Goal: Information Seeking & Learning: Learn about a topic

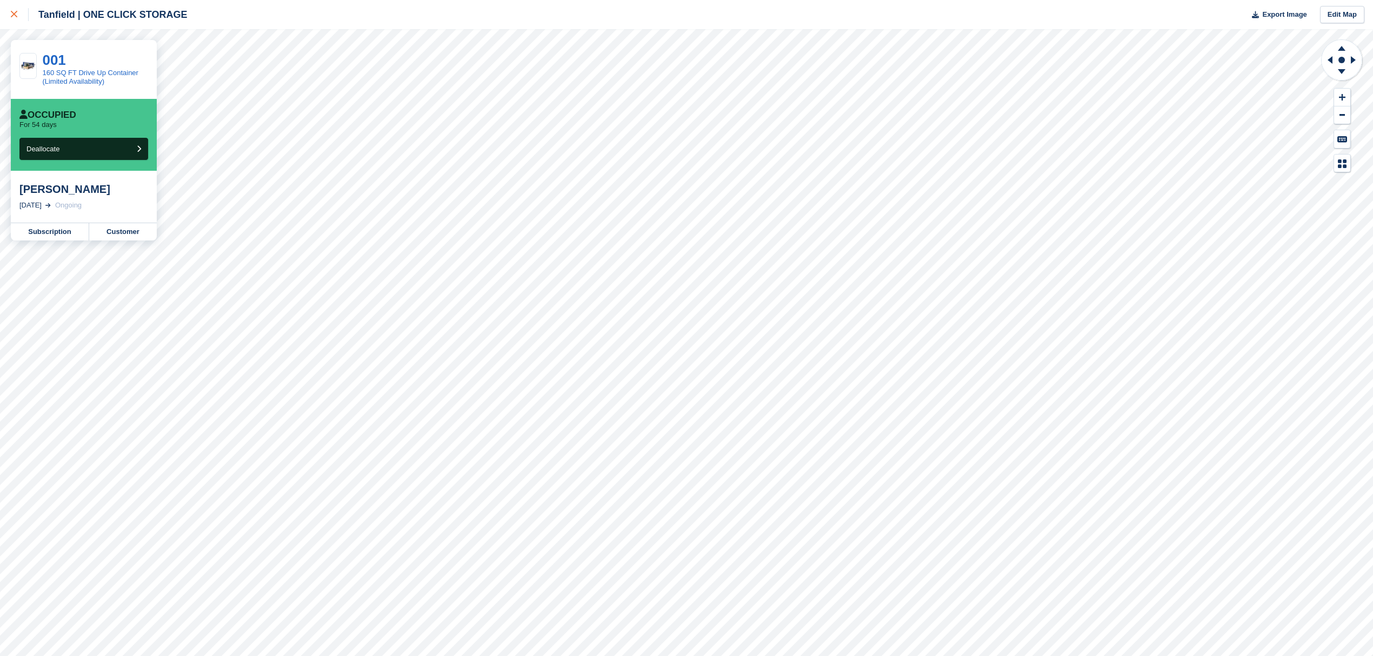
click at [16, 14] on icon at bounding box center [14, 14] width 6 height 6
click at [11, 10] on div at bounding box center [20, 14] width 18 height 13
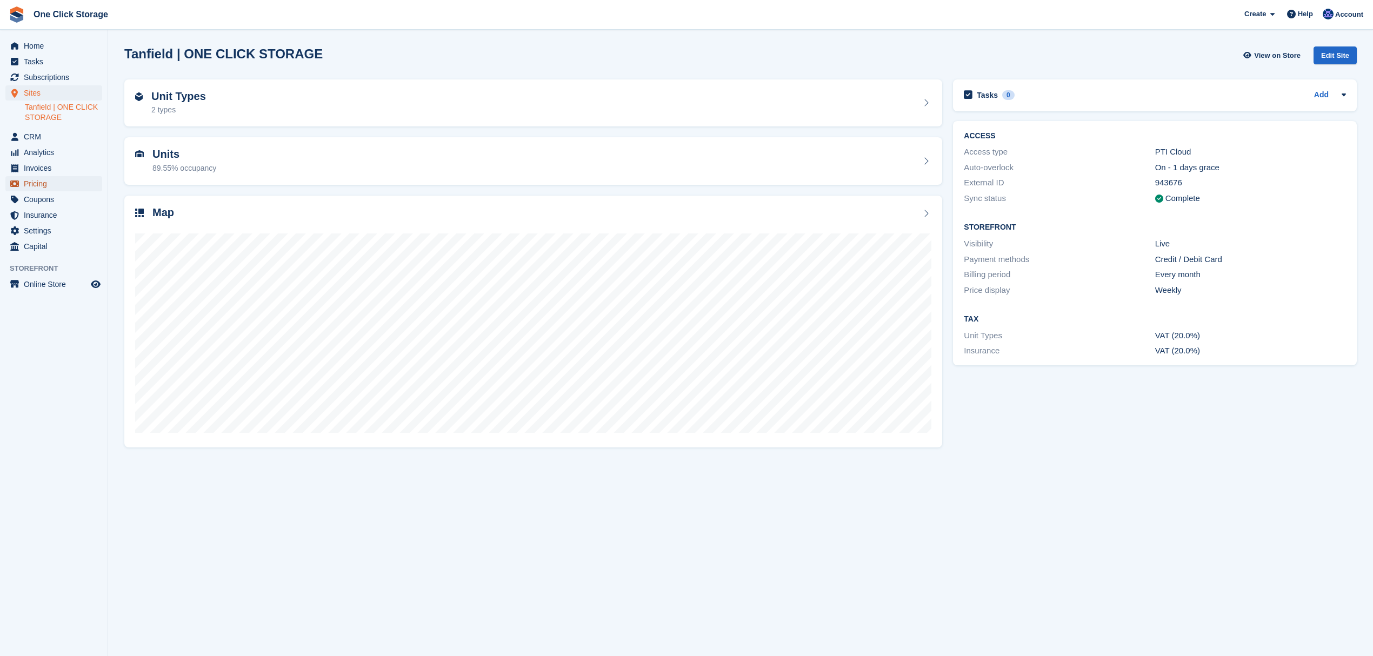
click at [46, 184] on span "Pricing" at bounding box center [56, 183] width 65 height 15
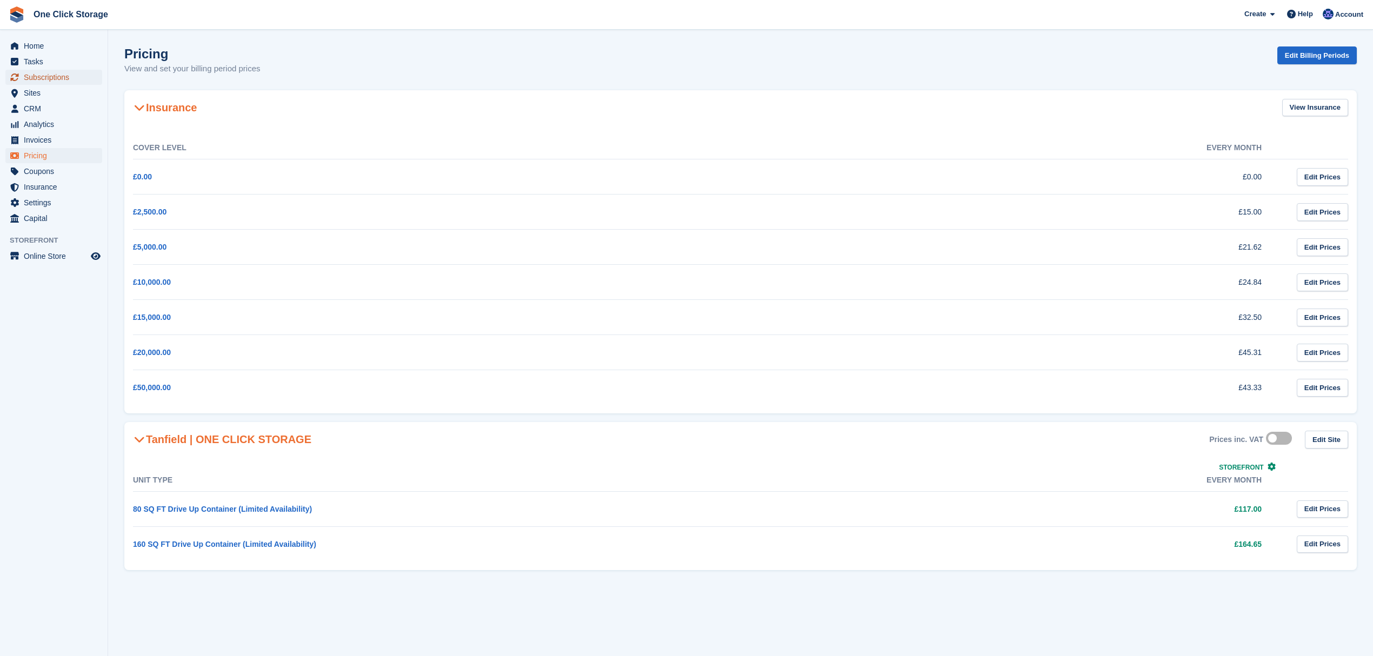
click at [41, 74] on span "Subscriptions" at bounding box center [56, 77] width 65 height 15
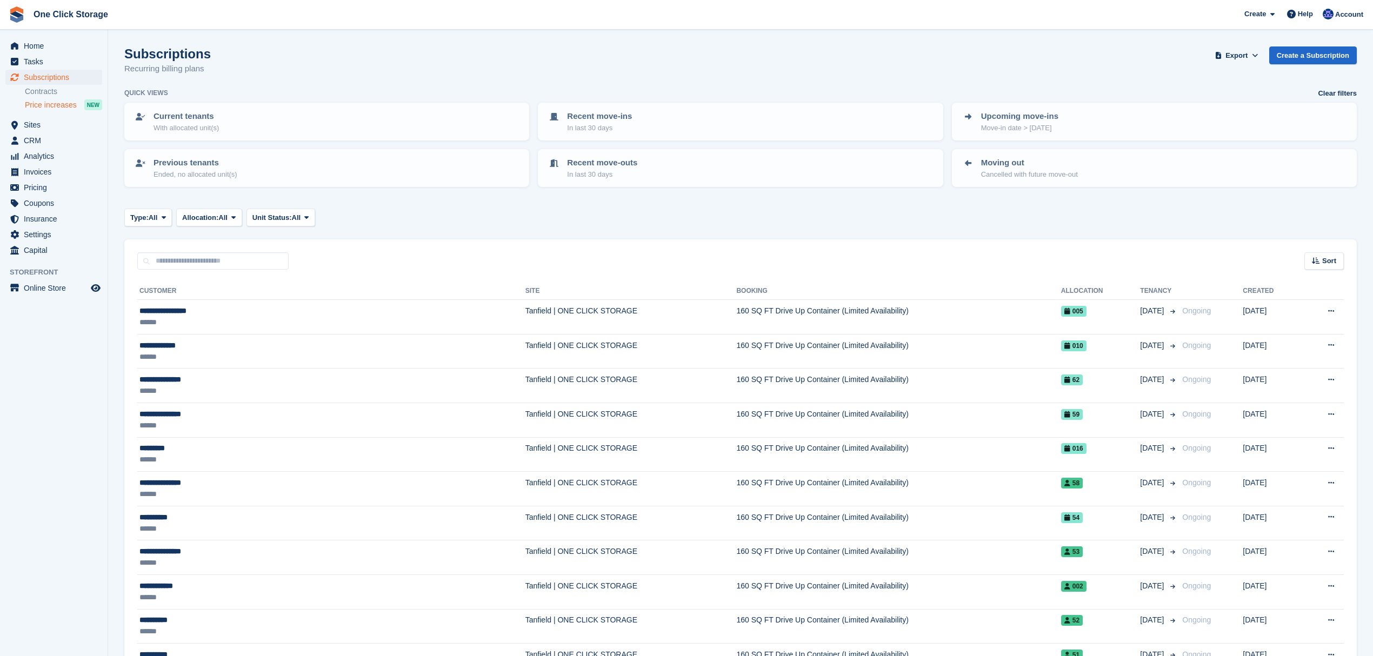
click at [42, 102] on span "Price increases" at bounding box center [51, 105] width 52 height 10
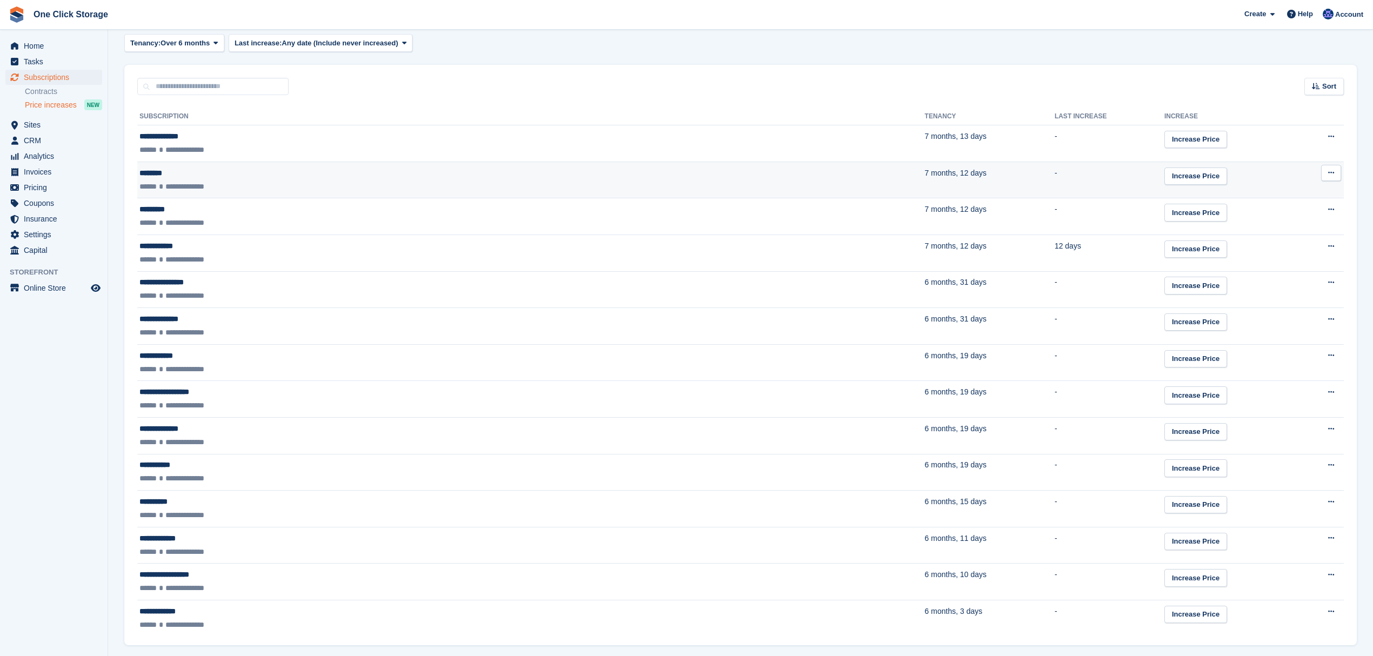
scroll to position [251, 0]
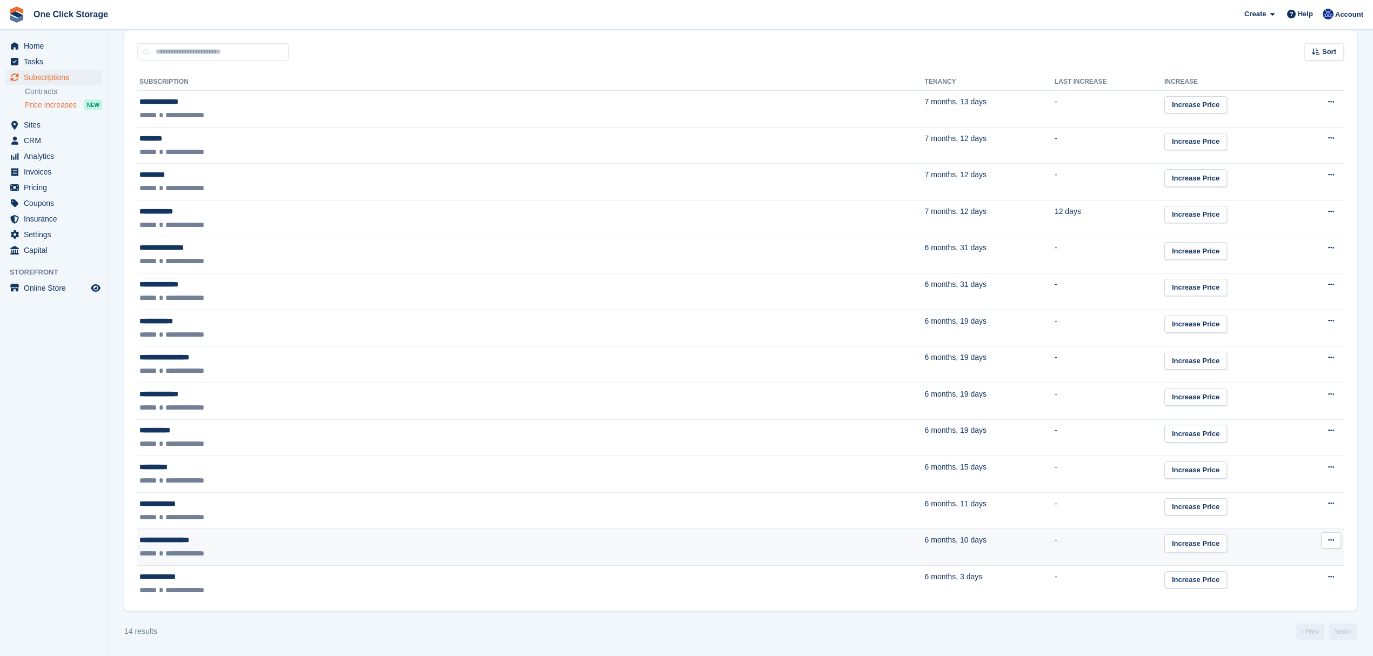
click at [253, 548] on div "**********" at bounding box center [325, 553] width 373 height 11
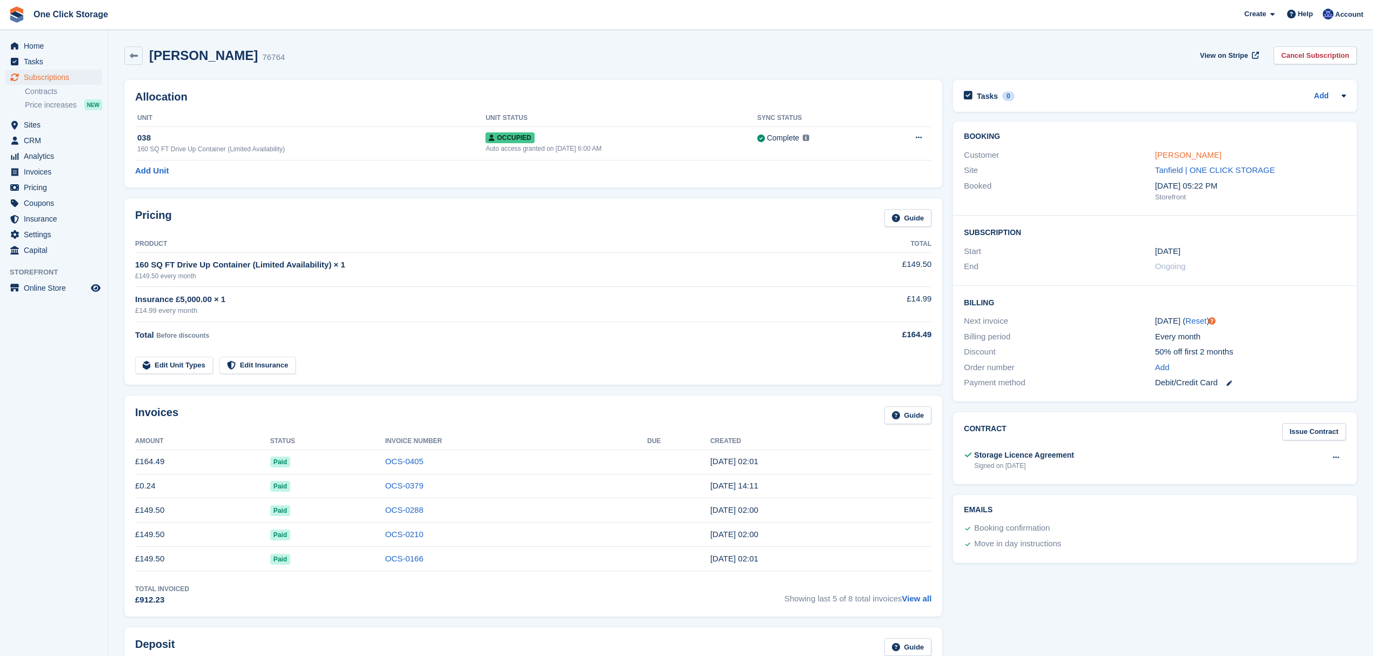
click at [1182, 154] on link "[PERSON_NAME]" at bounding box center [1188, 154] width 66 height 9
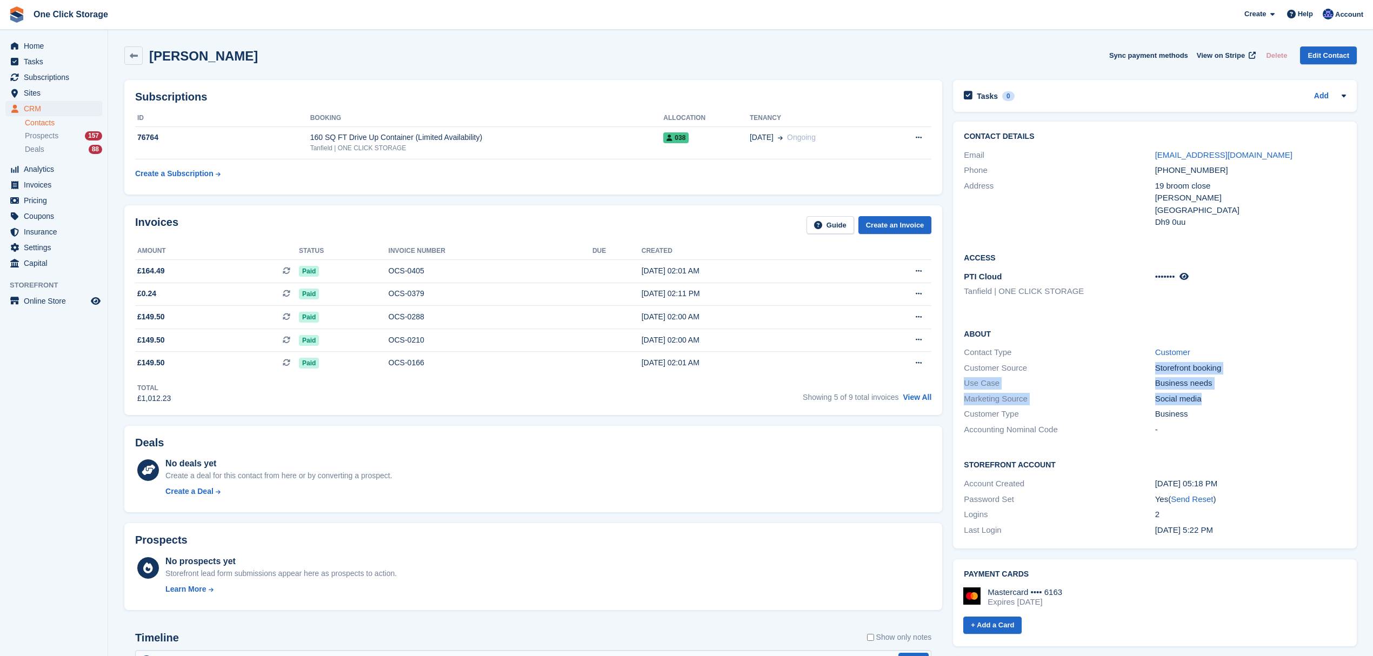
drag, startPoint x: 1170, startPoint y: 394, endPoint x: 1145, endPoint y: 370, distance: 35.2
click at [1142, 370] on div "About Contact Type Customer Customer Source Storefront booking Use Case Busines…" at bounding box center [1155, 382] width 404 height 131
click at [1150, 370] on div "Customer Source" at bounding box center [1059, 368] width 191 height 12
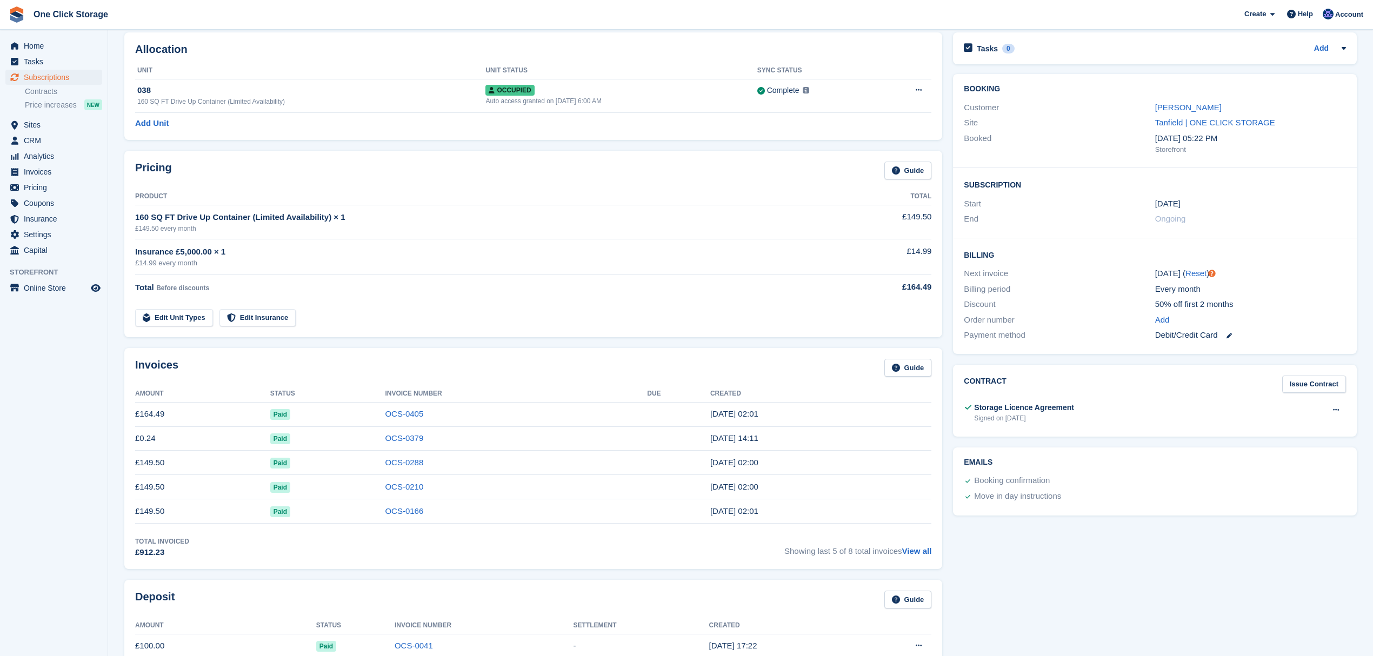
scroll to position [72, 0]
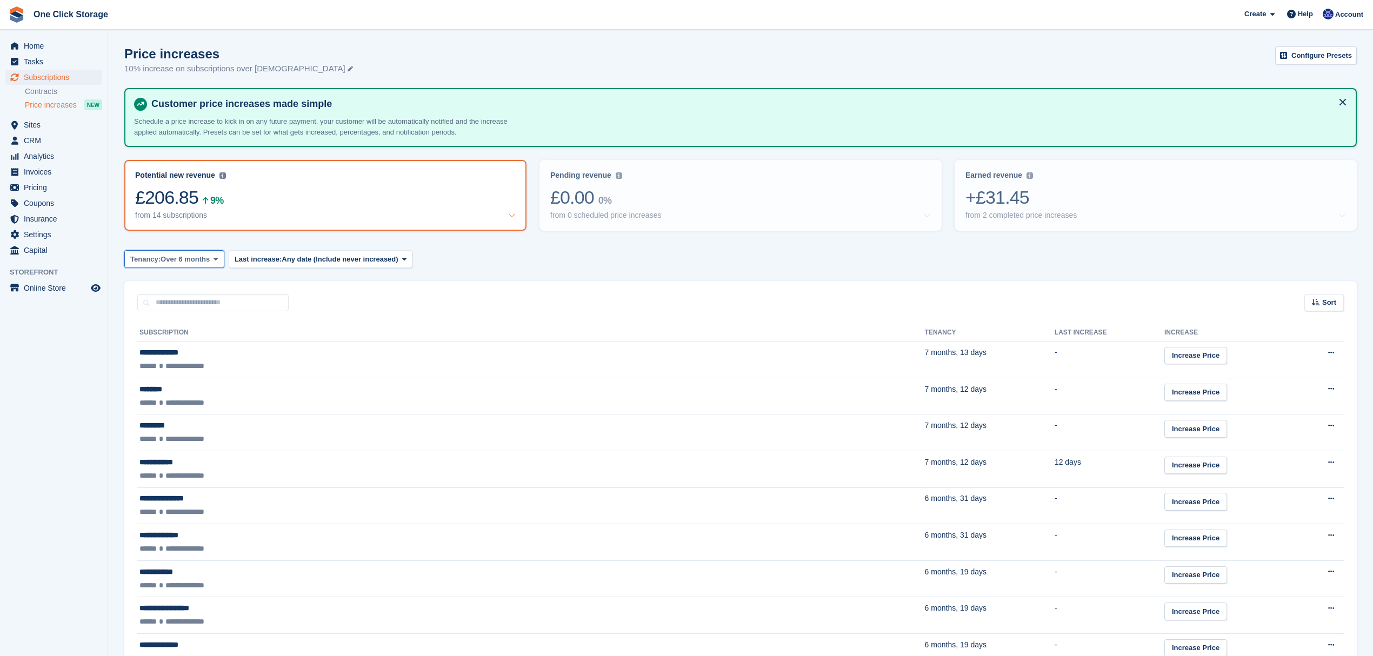
click at [181, 266] on button "Tenancy: Over 6 months" at bounding box center [174, 259] width 100 height 18
click at [183, 321] on link "Over 3 months" at bounding box center [176, 323] width 94 height 19
click at [191, 254] on span "Over 3 months" at bounding box center [185, 259] width 49 height 11
click at [189, 296] on link "Over 1 month" at bounding box center [176, 304] width 94 height 19
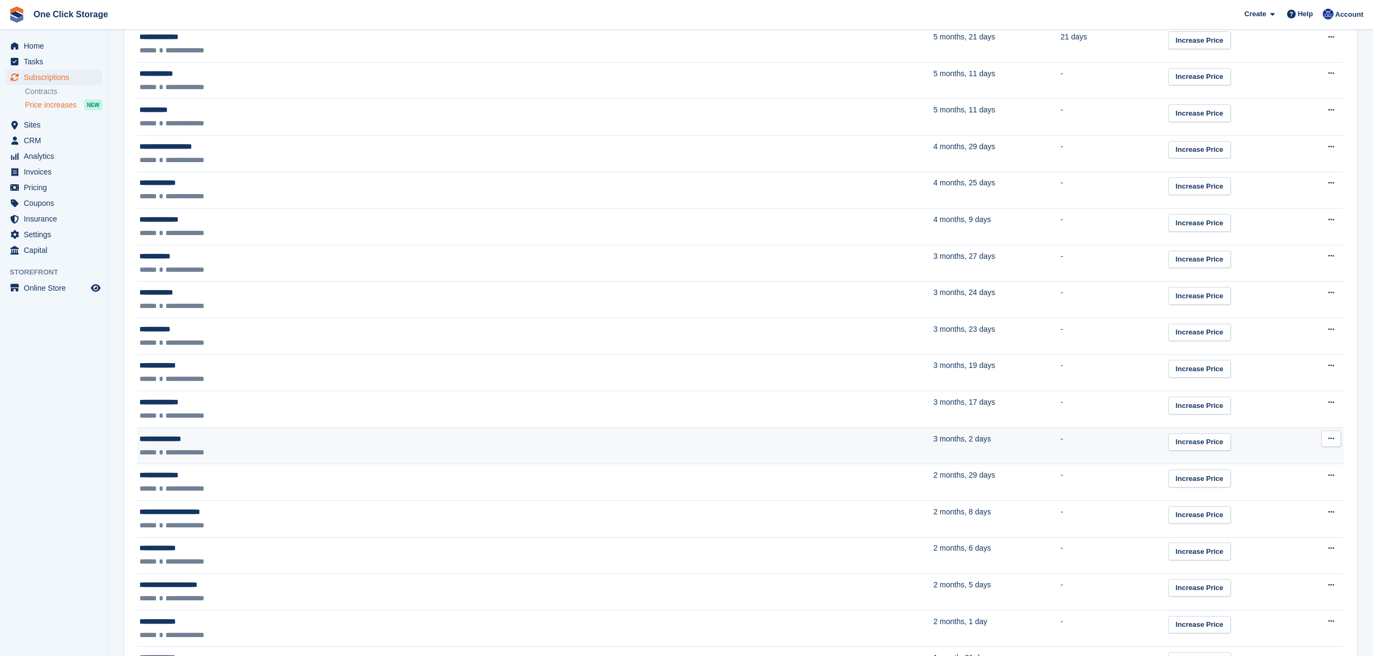
scroll to position [1009, 0]
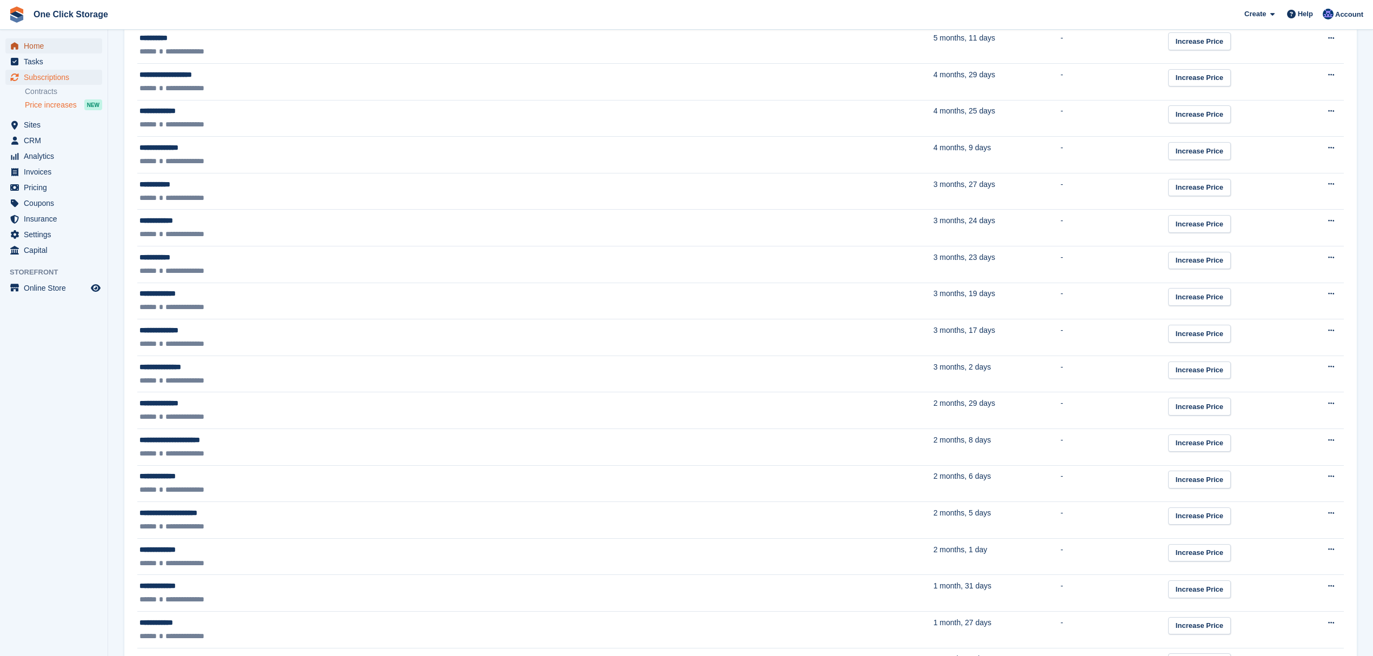
click at [46, 50] on span "Home" at bounding box center [56, 45] width 65 height 15
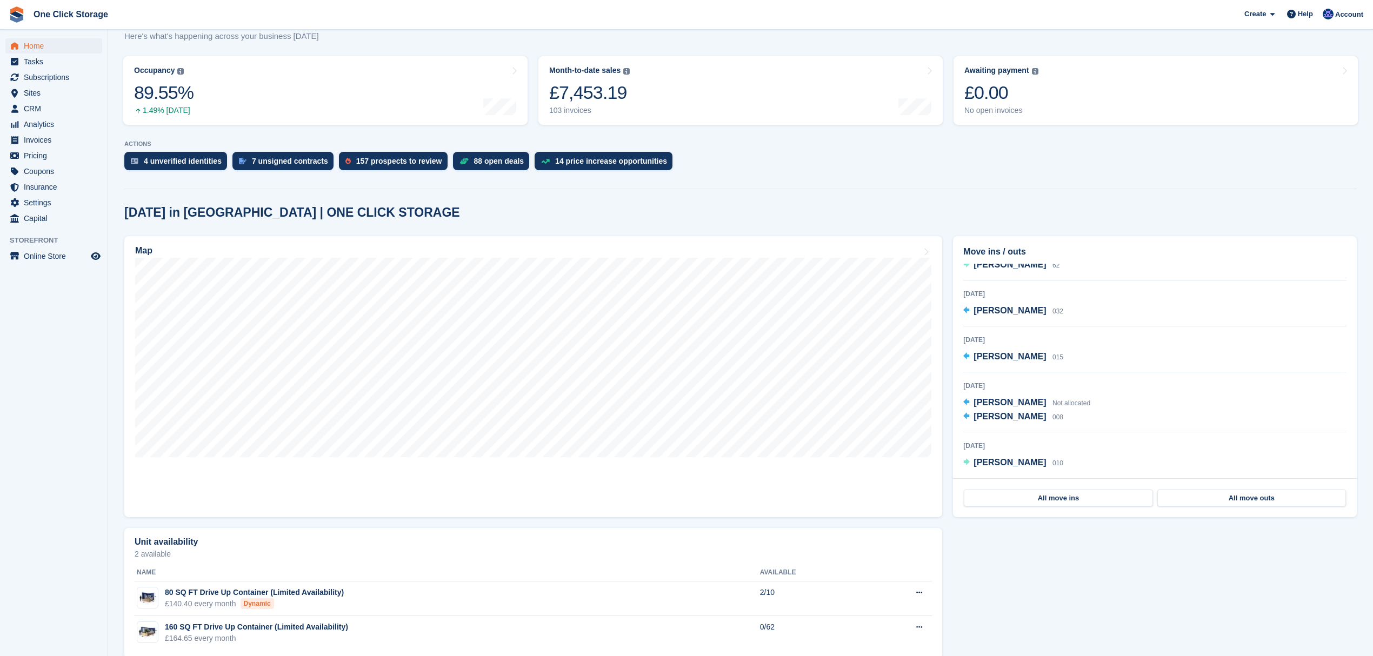
scroll to position [135, 0]
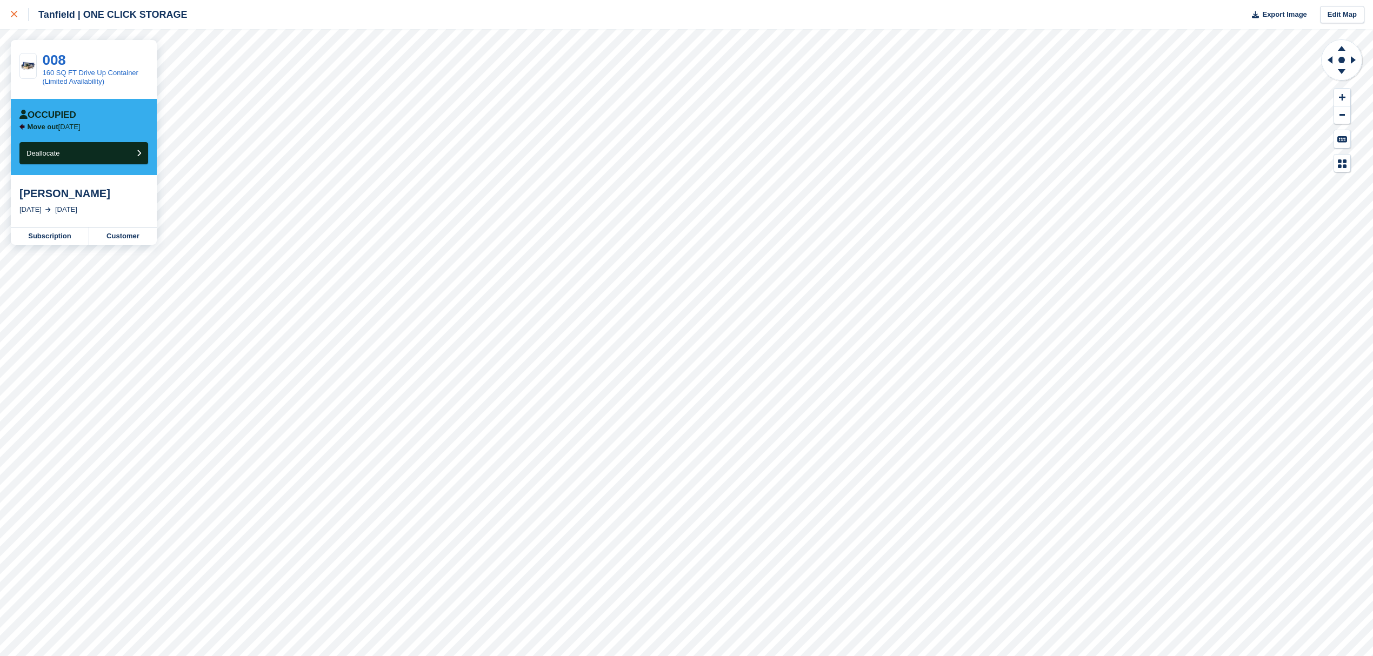
click at [22, 14] on div at bounding box center [20, 14] width 18 height 13
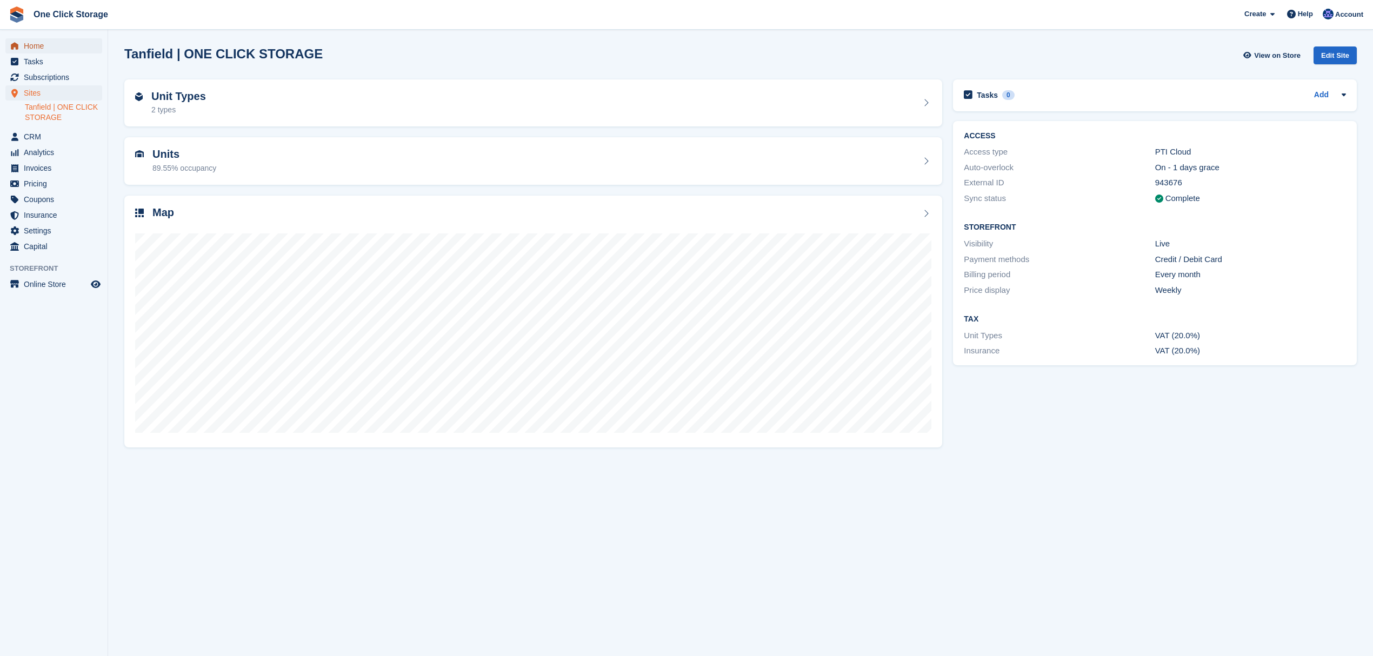
click at [63, 51] on span "Home" at bounding box center [56, 45] width 65 height 15
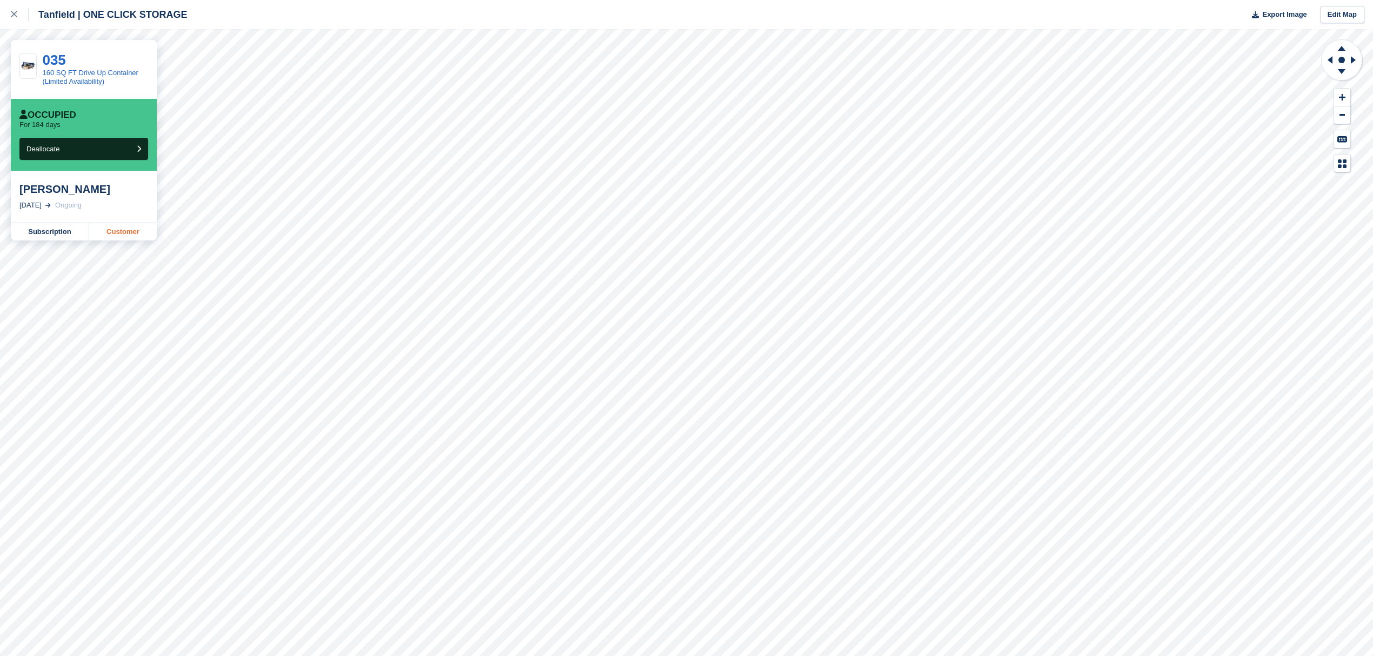
click at [117, 231] on link "Customer" at bounding box center [123, 231] width 68 height 17
click at [14, 16] on icon at bounding box center [14, 14] width 6 height 6
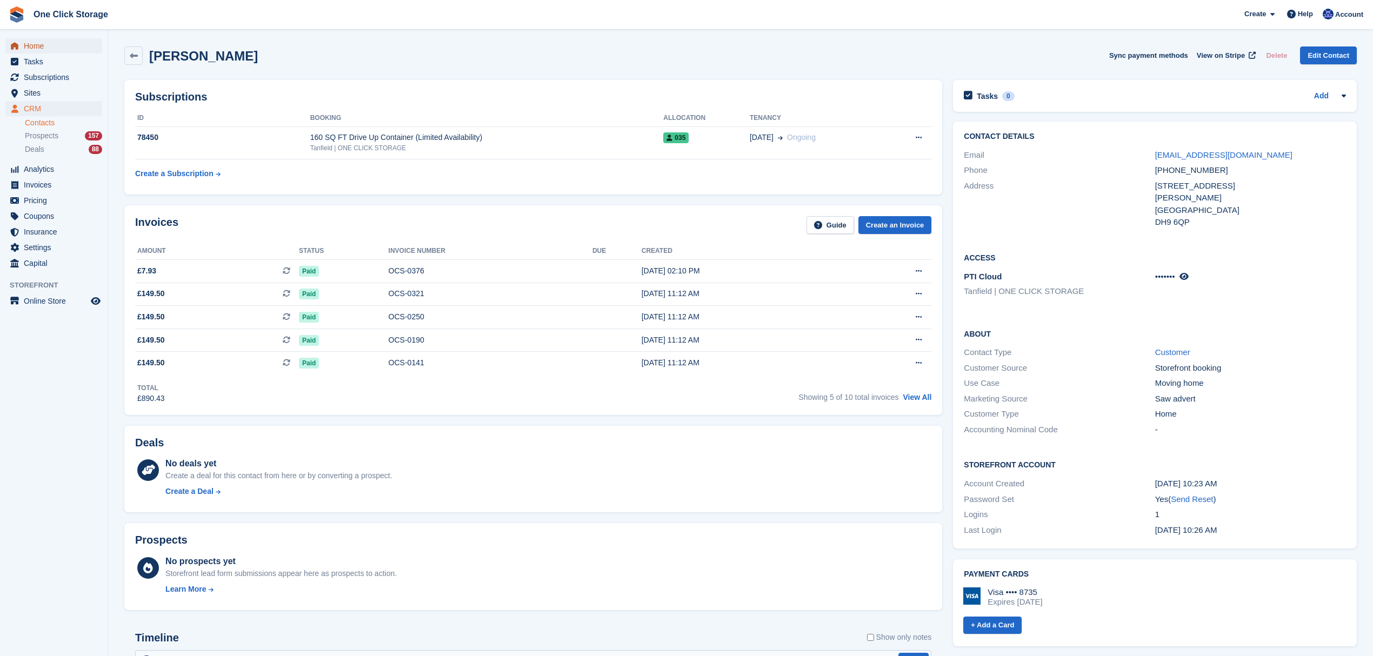
click at [37, 44] on span "Home" at bounding box center [56, 45] width 65 height 15
